Goal: Task Accomplishment & Management: Manage account settings

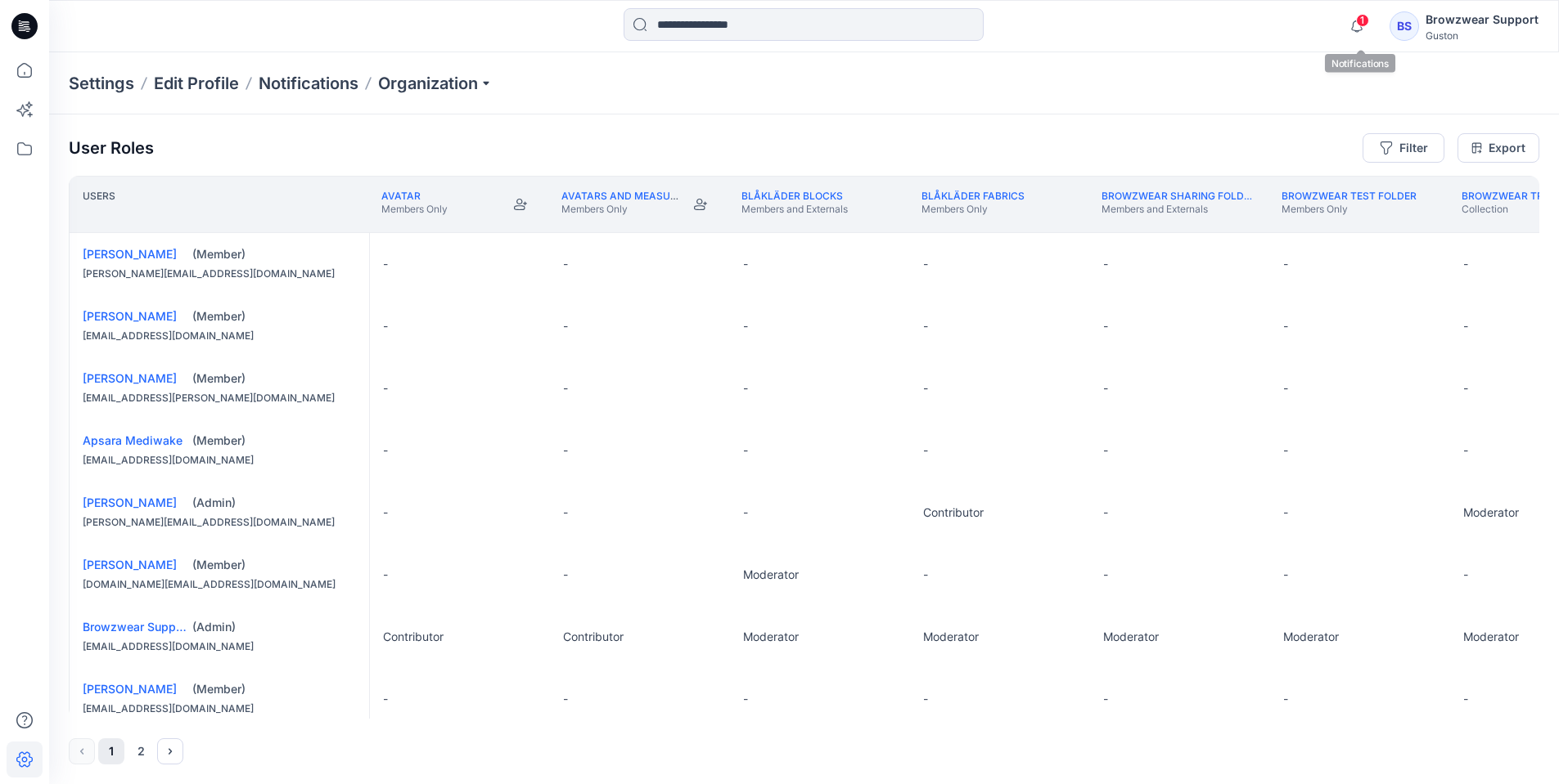
click at [1336, 16] on div "1 Notifications Browzwear Support has invited you to the Folder Avatars and mea…" at bounding box center [803, 26] width 1509 height 36
click at [1351, 22] on icon "button" at bounding box center [1357, 26] width 31 height 33
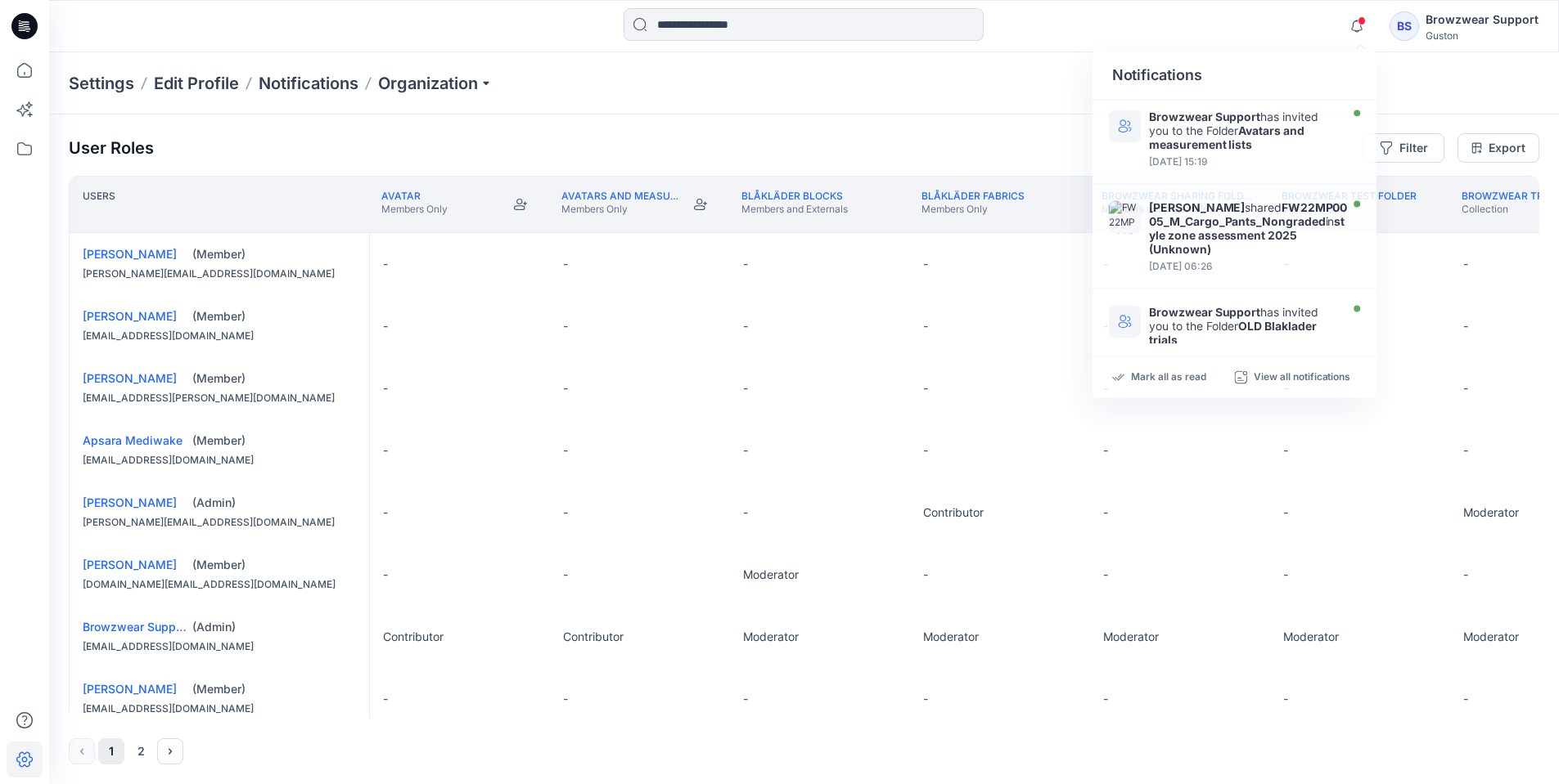
click at [1418, 25] on div "BS" at bounding box center [1404, 26] width 30 height 30
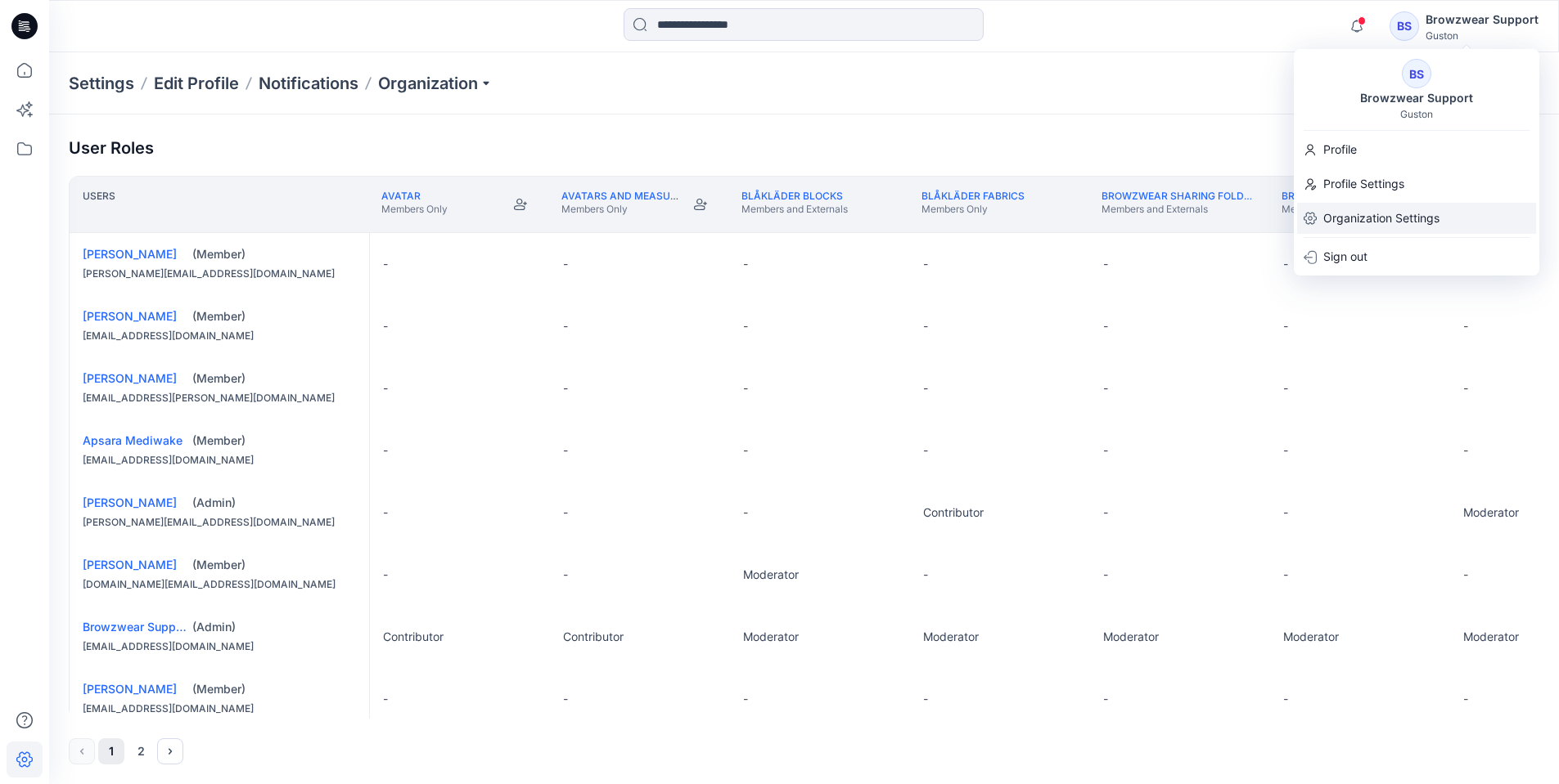
click at [1372, 214] on p "Organization Settings" at bounding box center [1381, 219] width 116 height 31
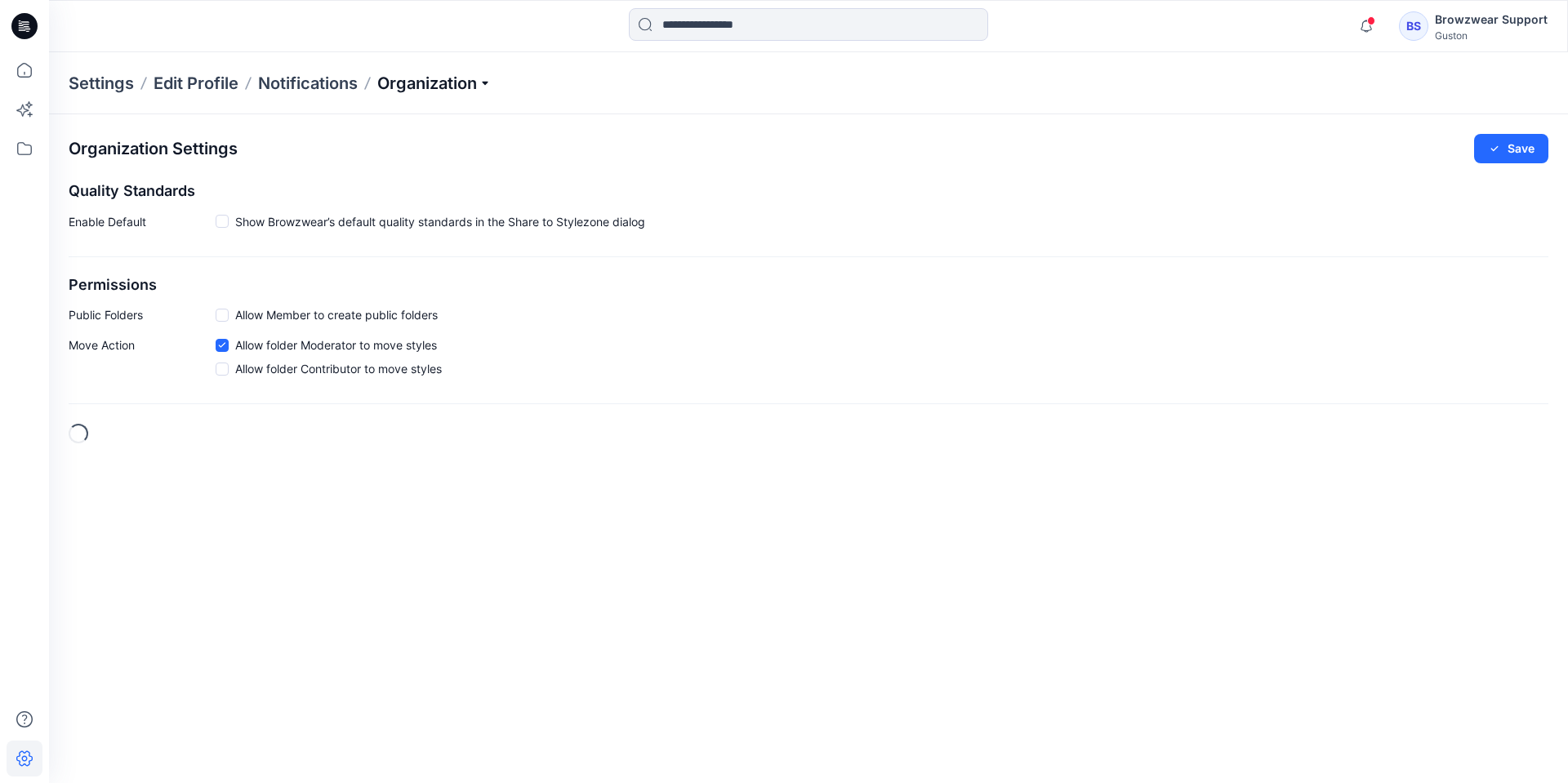
click at [470, 81] on p "Organization" at bounding box center [434, 84] width 114 height 23
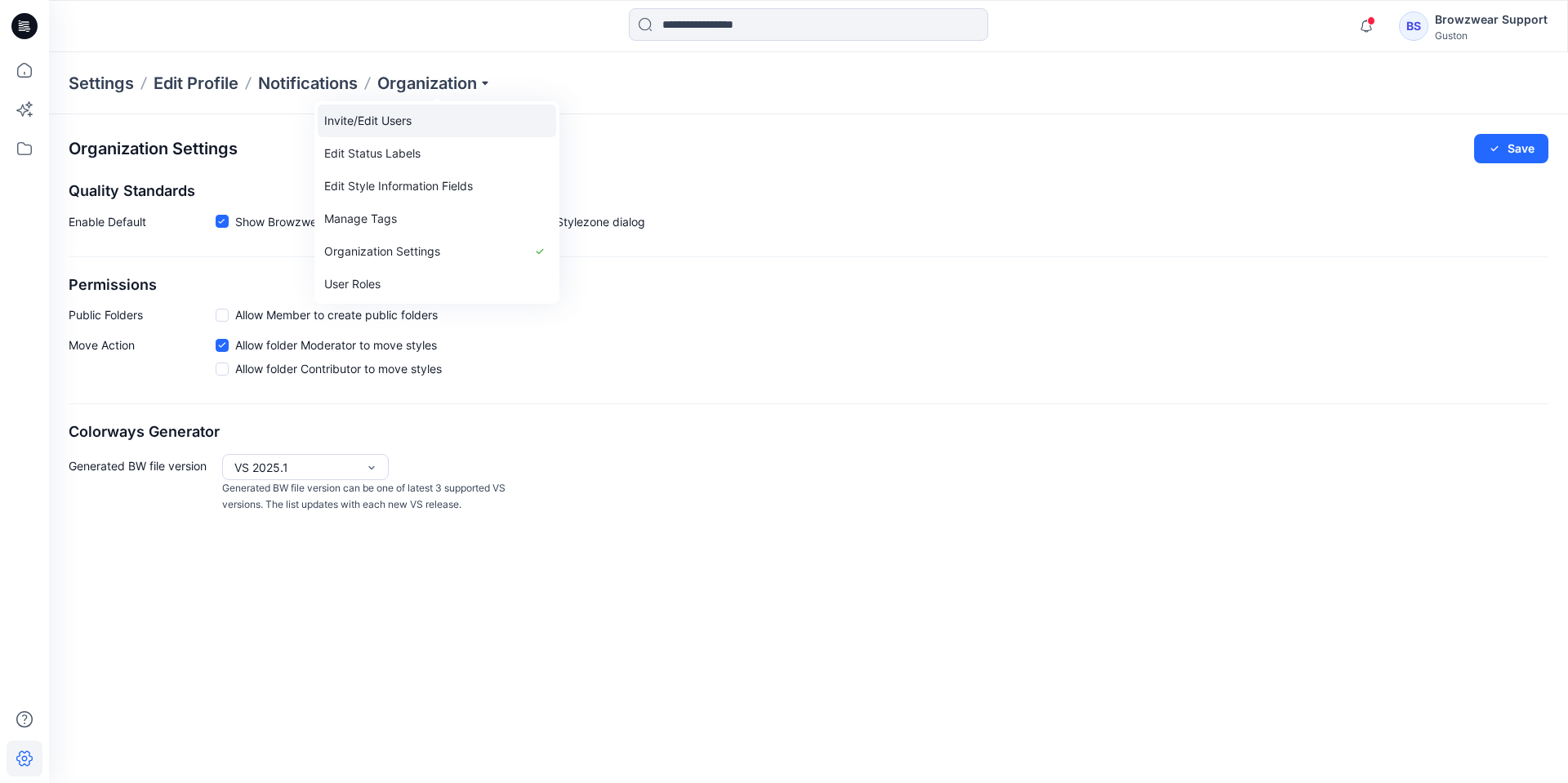
click at [423, 127] on link "Invite/Edit Users" at bounding box center [437, 121] width 239 height 33
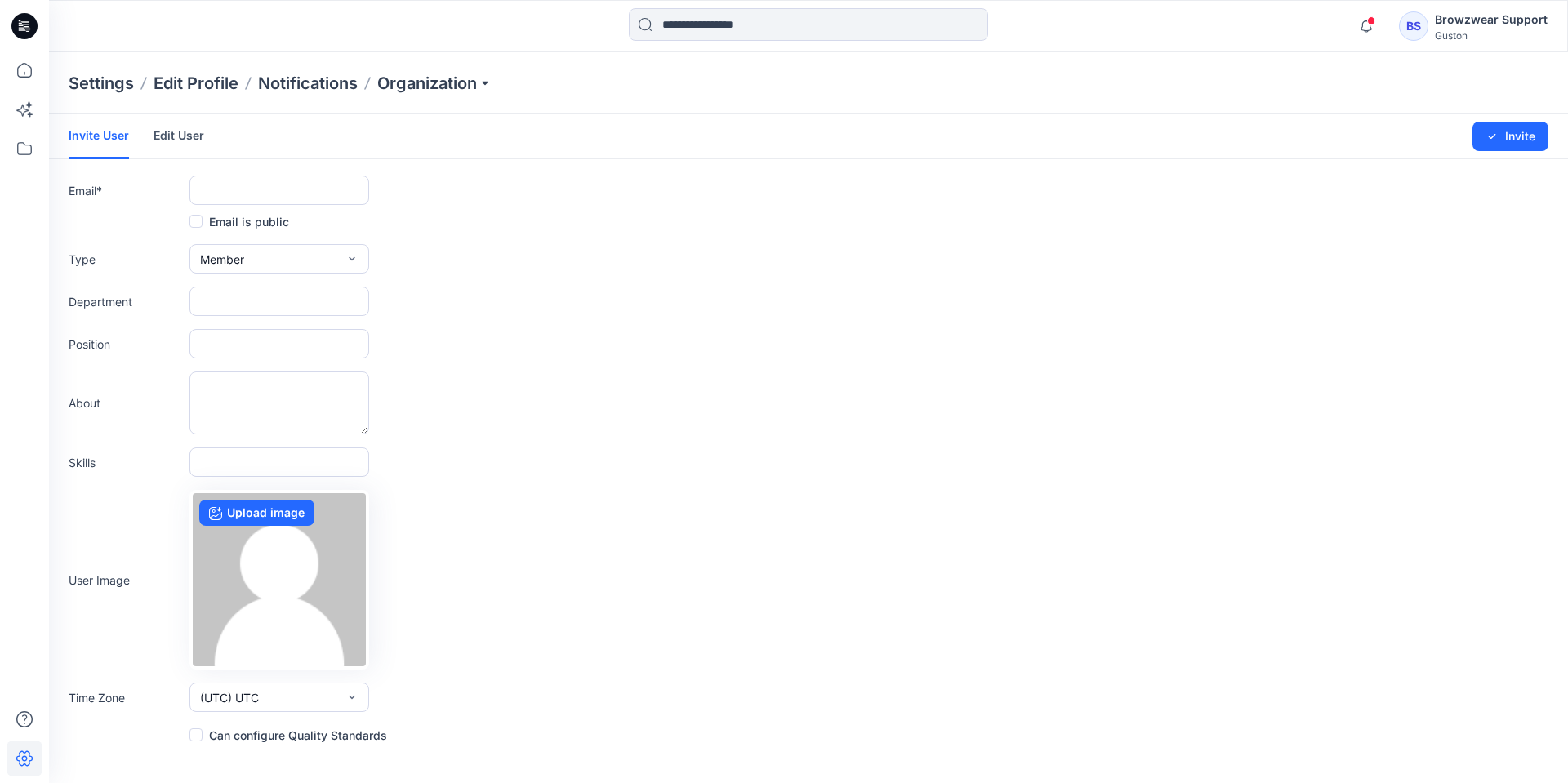
click at [177, 136] on link "Edit User" at bounding box center [179, 135] width 51 height 43
